Goal: Information Seeking & Learning: Check status

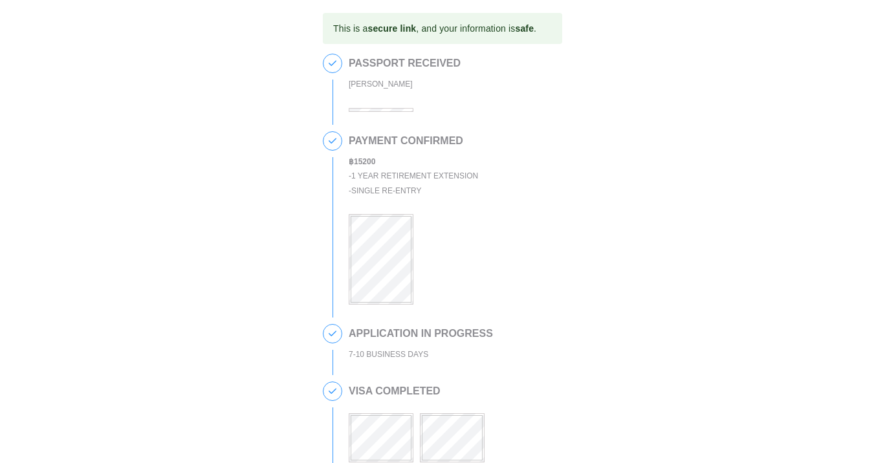
scroll to position [510, 0]
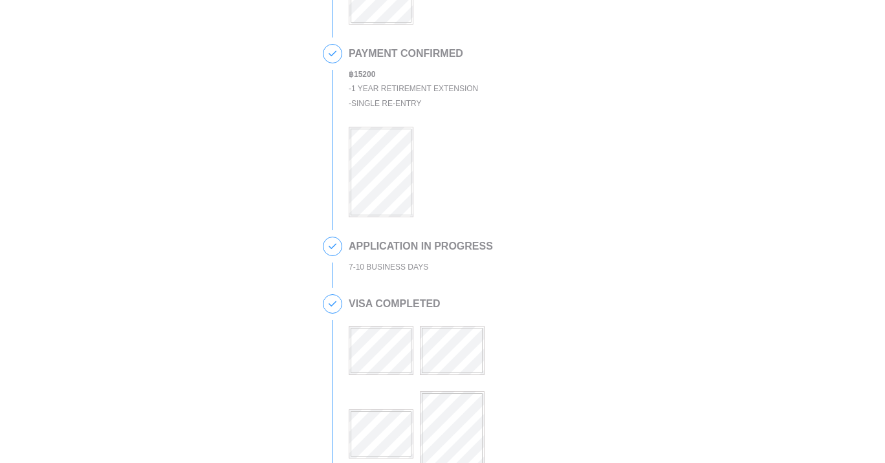
scroll to position [510, 0]
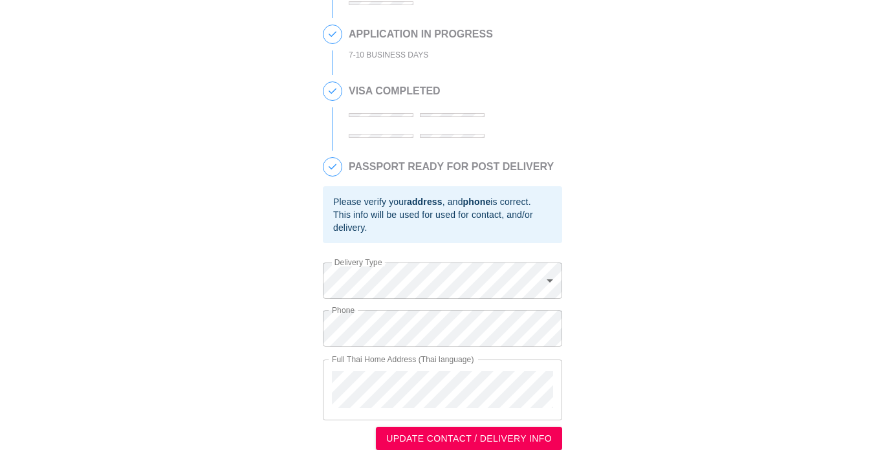
scroll to position [510, 0]
